Goal: Task Accomplishment & Management: Manage account settings

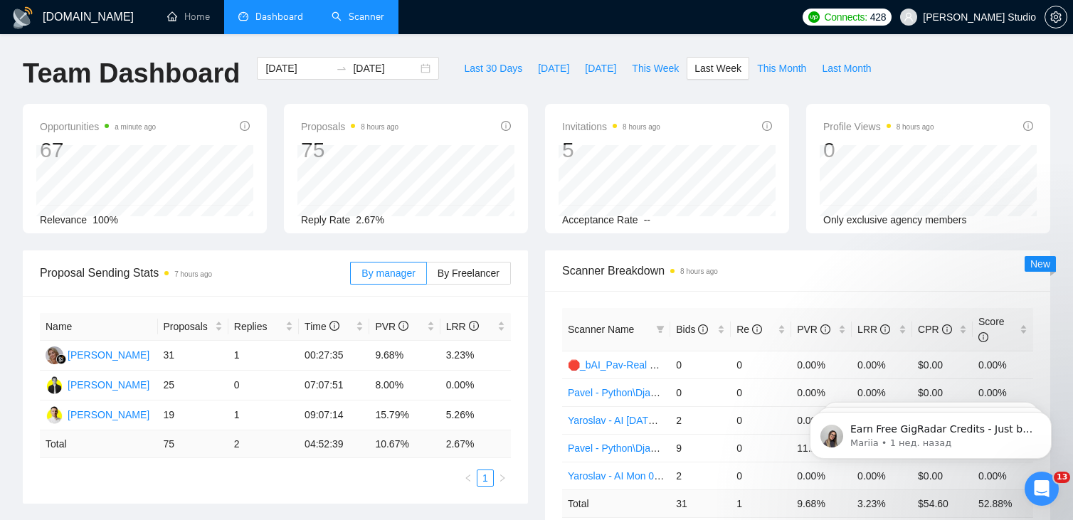
click at [350, 18] on link "Scanner" at bounding box center [357, 17] width 53 height 12
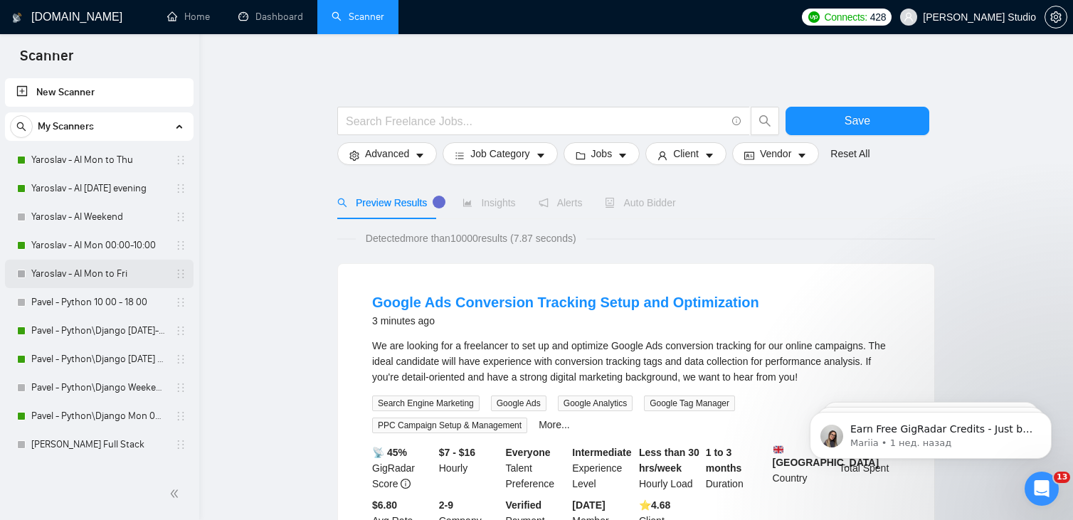
click at [76, 272] on link "Yaroslav - AI Mon to Fri" at bounding box center [98, 274] width 135 height 28
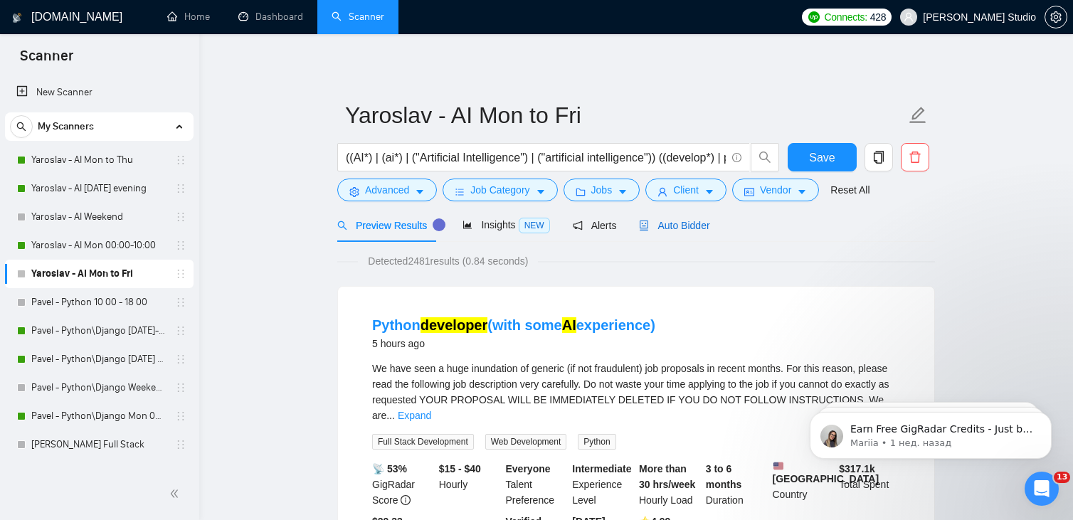
click at [663, 223] on span "Auto Bidder" at bounding box center [674, 225] width 70 height 11
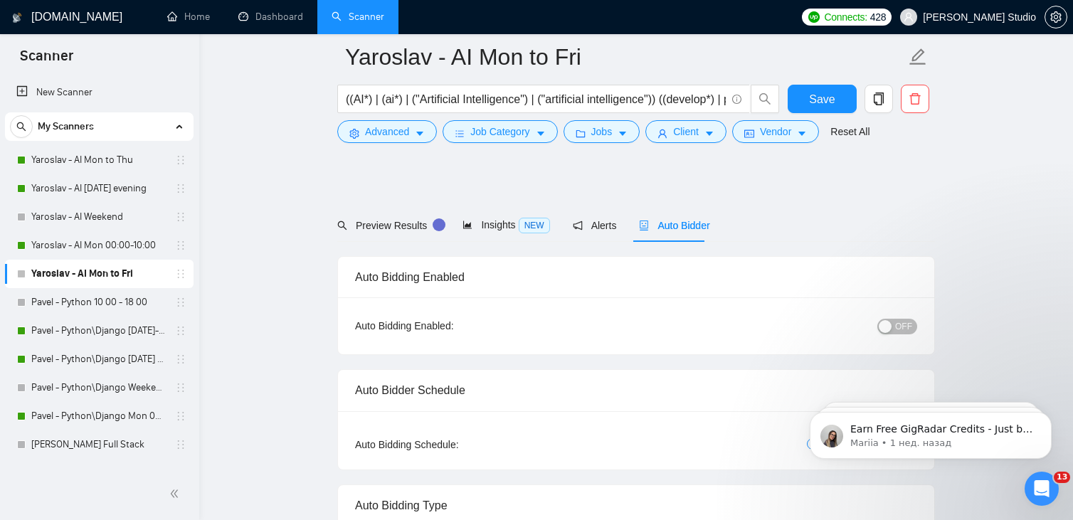
scroll to position [71, 0]
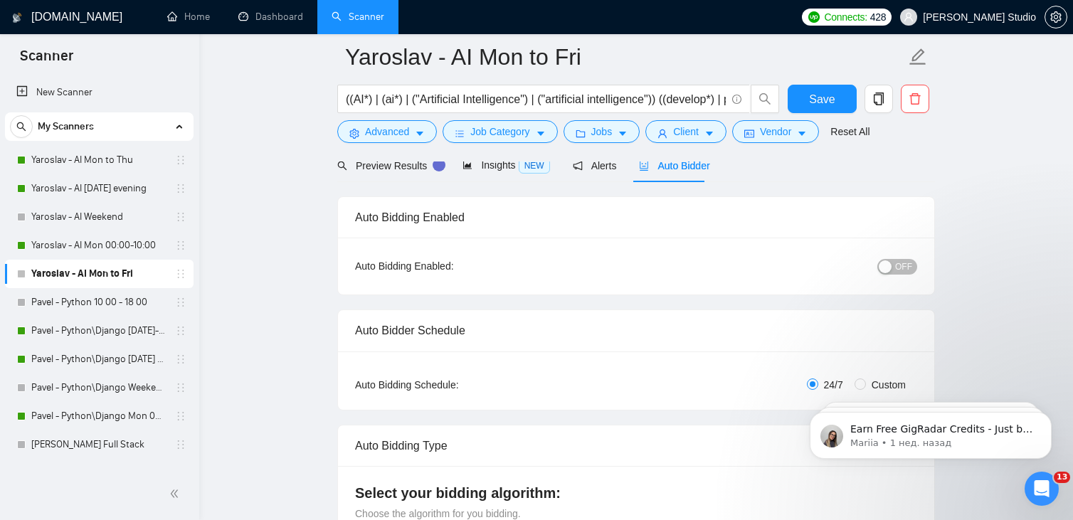
click at [890, 266] on div "button" at bounding box center [884, 266] width 13 height 13
click at [824, 97] on span "Save" at bounding box center [822, 99] width 26 height 18
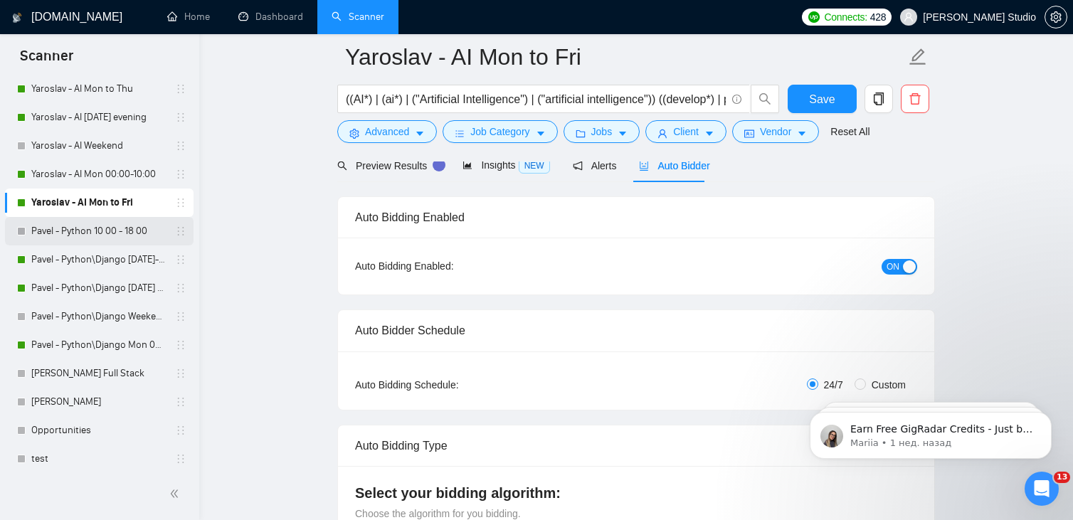
click at [80, 234] on link "Pavel - Python 10 00 - 18 00" at bounding box center [98, 231] width 135 height 28
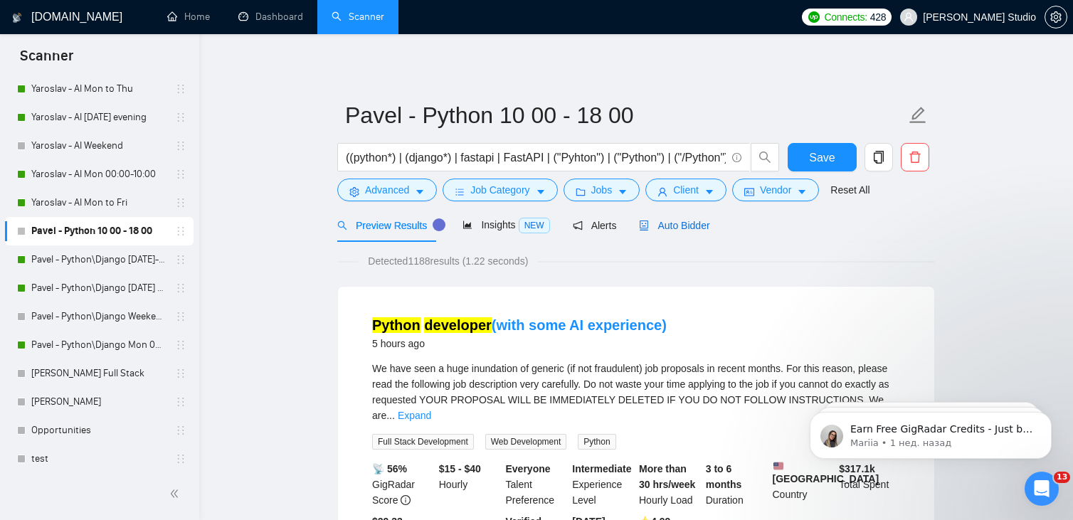
click at [683, 228] on span "Auto Bidder" at bounding box center [674, 225] width 70 height 11
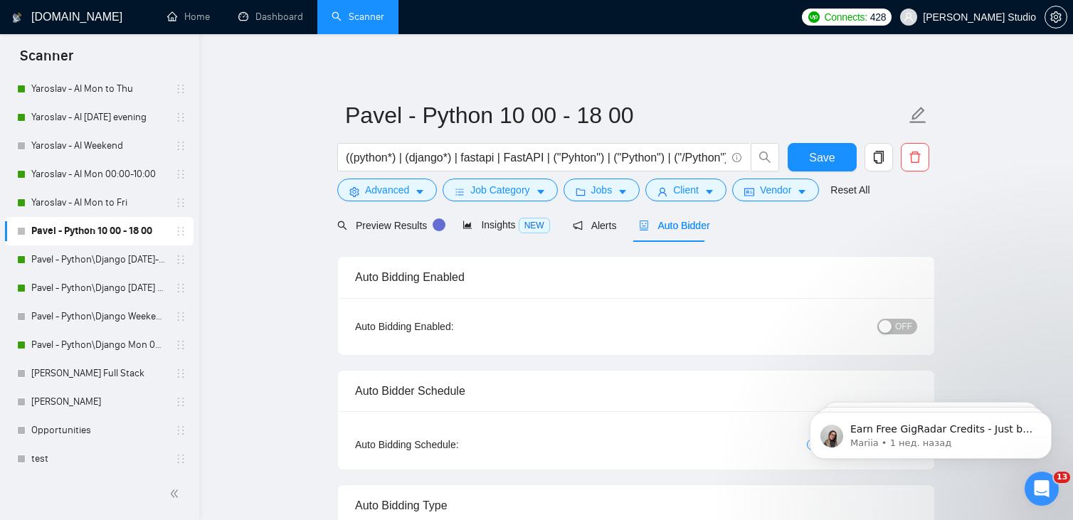
radio input "false"
radio input "true"
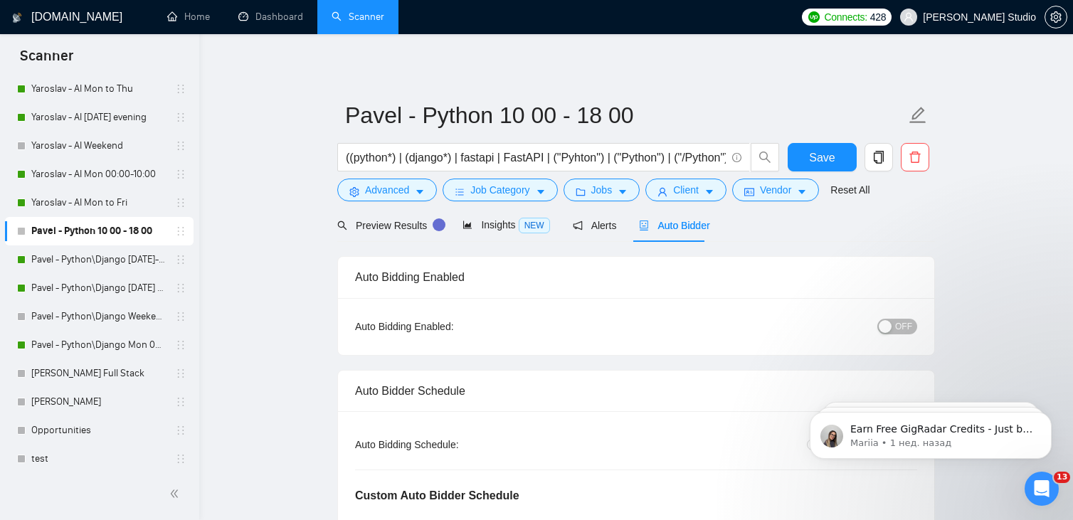
click at [899, 328] on span "OFF" at bounding box center [903, 327] width 17 height 16
click at [822, 158] on span "Save" at bounding box center [822, 158] width 26 height 18
